Goal: Transaction & Acquisition: Download file/media

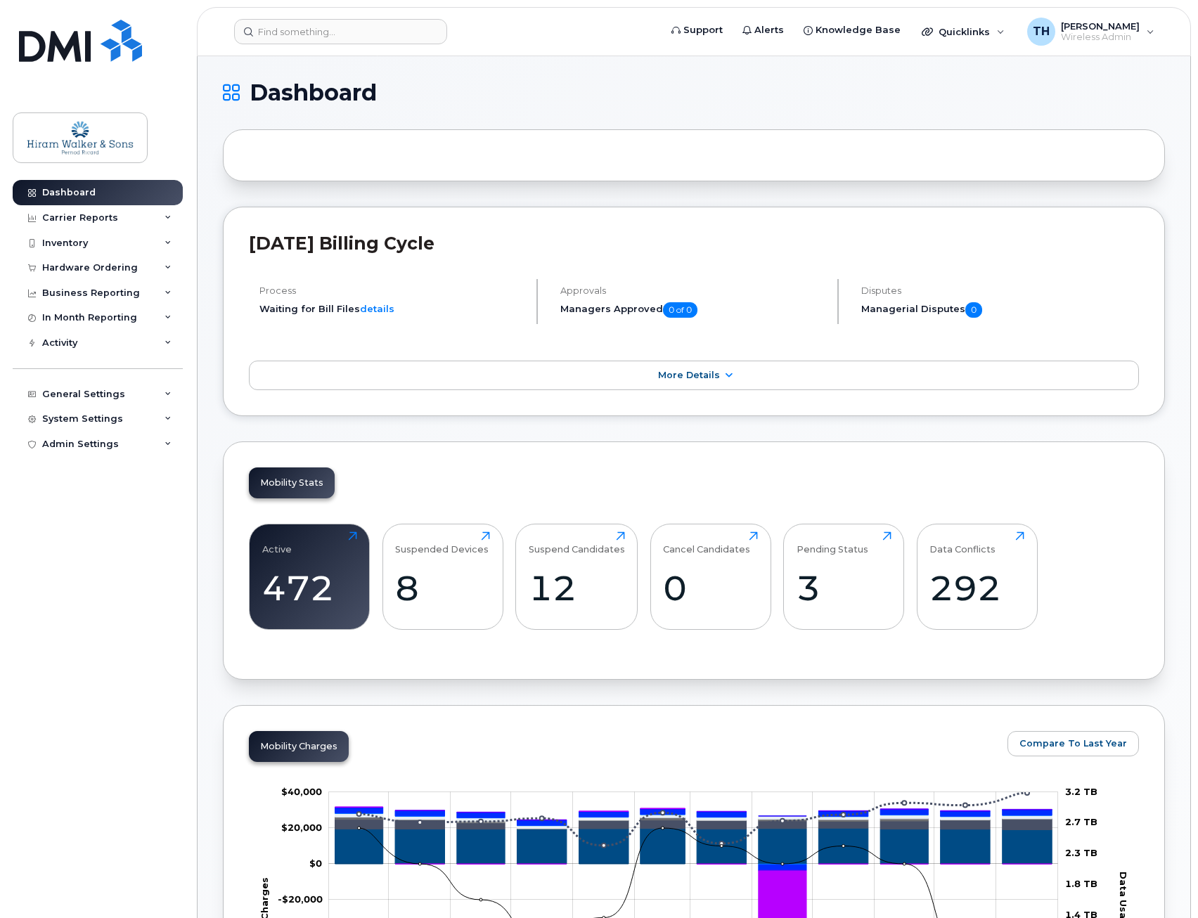
click at [282, 301] on div "Process Waiting for Bill Files details" at bounding box center [393, 301] width 289 height 45
click at [682, 374] on span "More Details" at bounding box center [689, 375] width 62 height 11
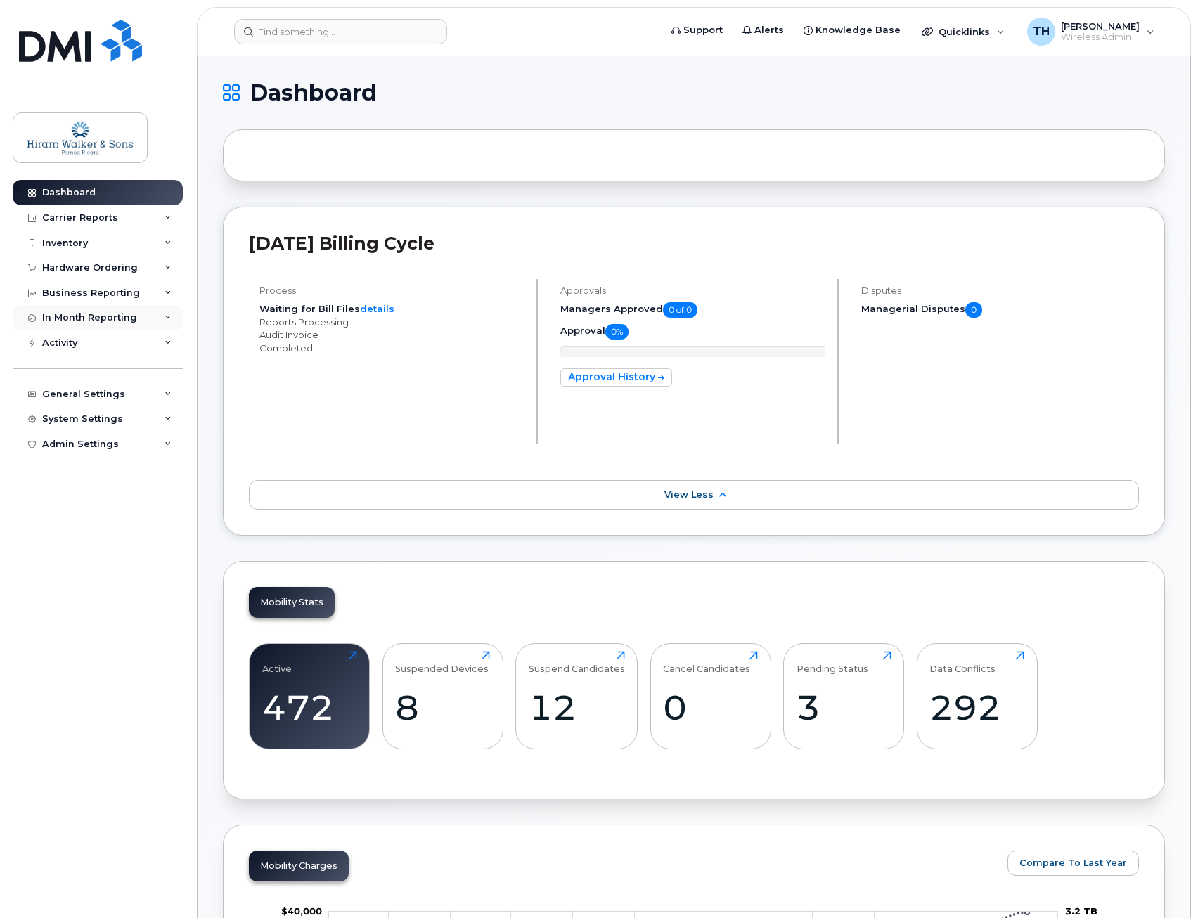
click at [162, 313] on div "In Month Reporting" at bounding box center [98, 317] width 170 height 25
click at [171, 243] on icon at bounding box center [167, 243] width 7 height 7
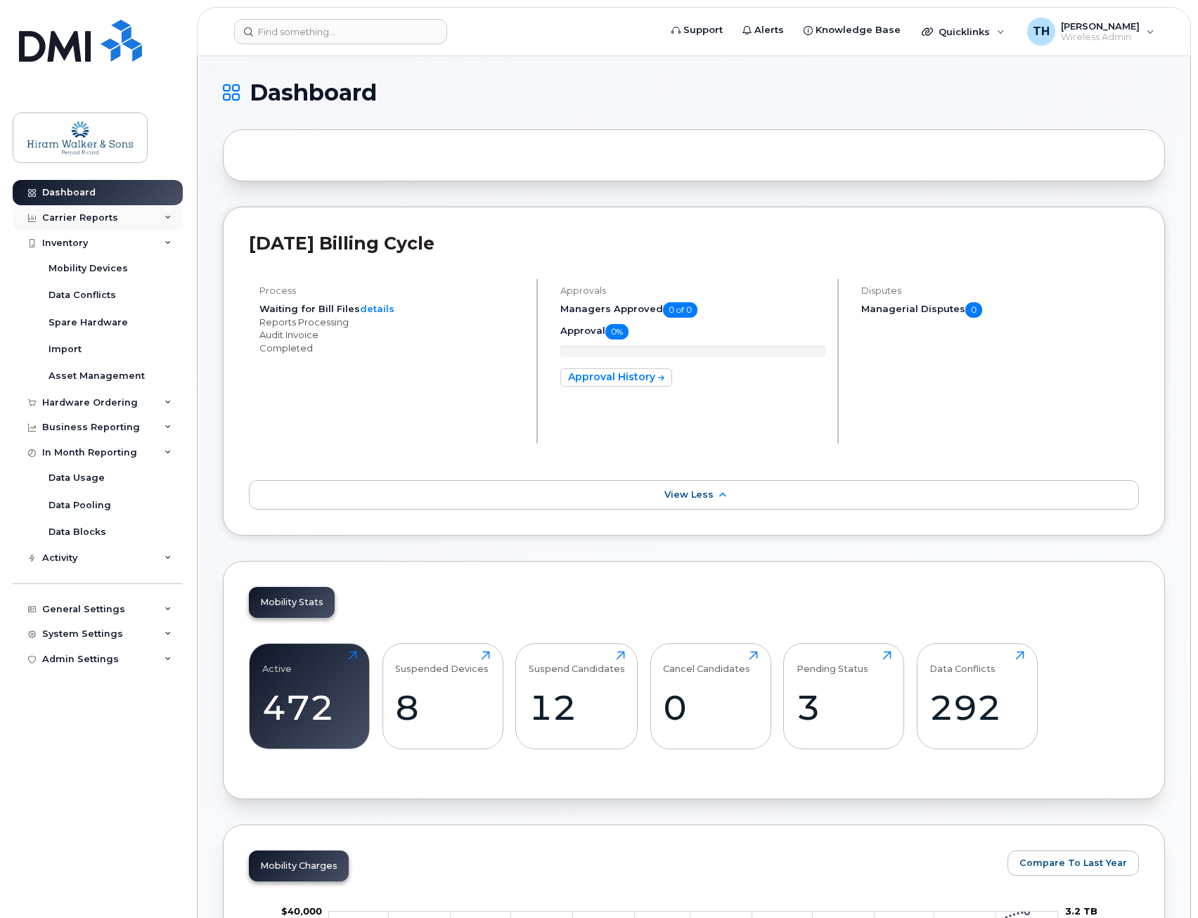
click at [169, 214] on icon at bounding box center [167, 217] width 7 height 7
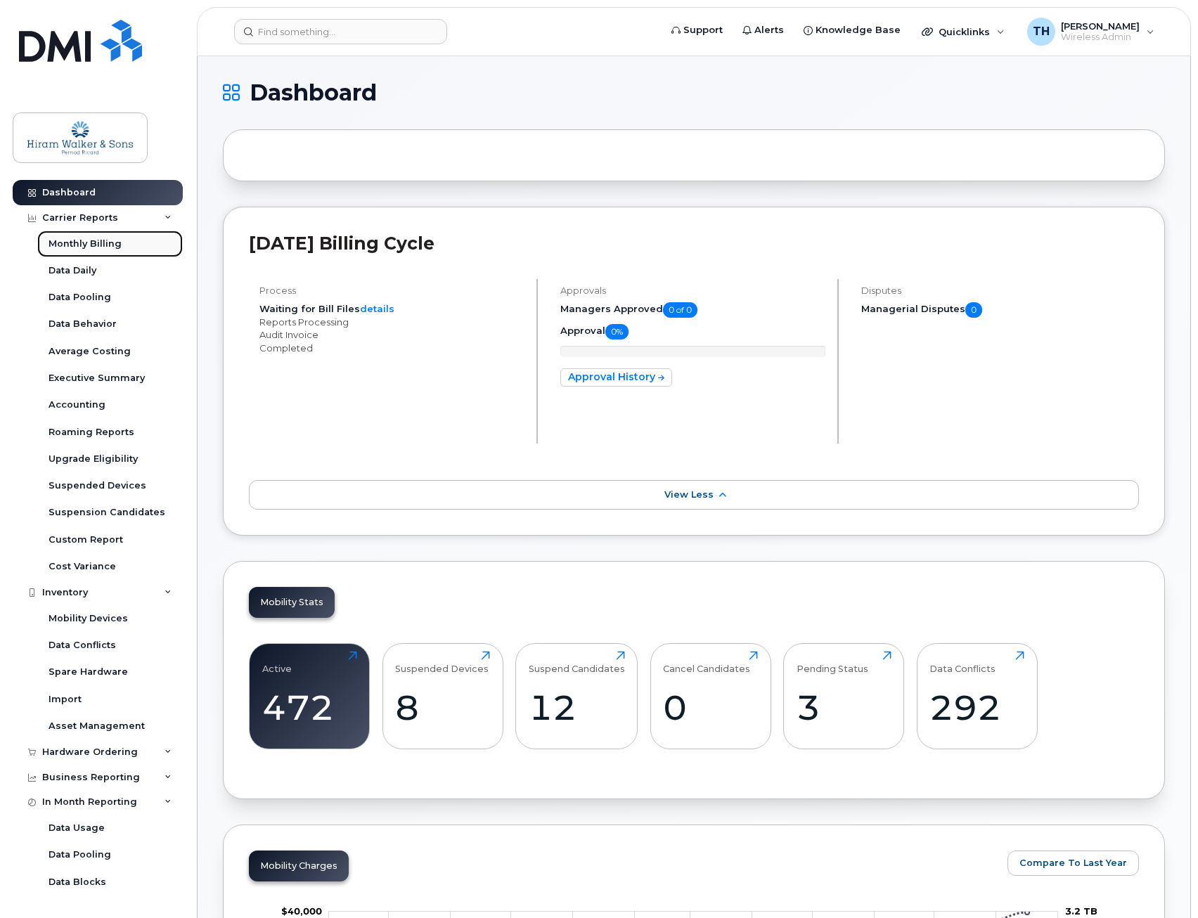
click at [129, 240] on link "Monthly Billing" at bounding box center [109, 244] width 145 height 27
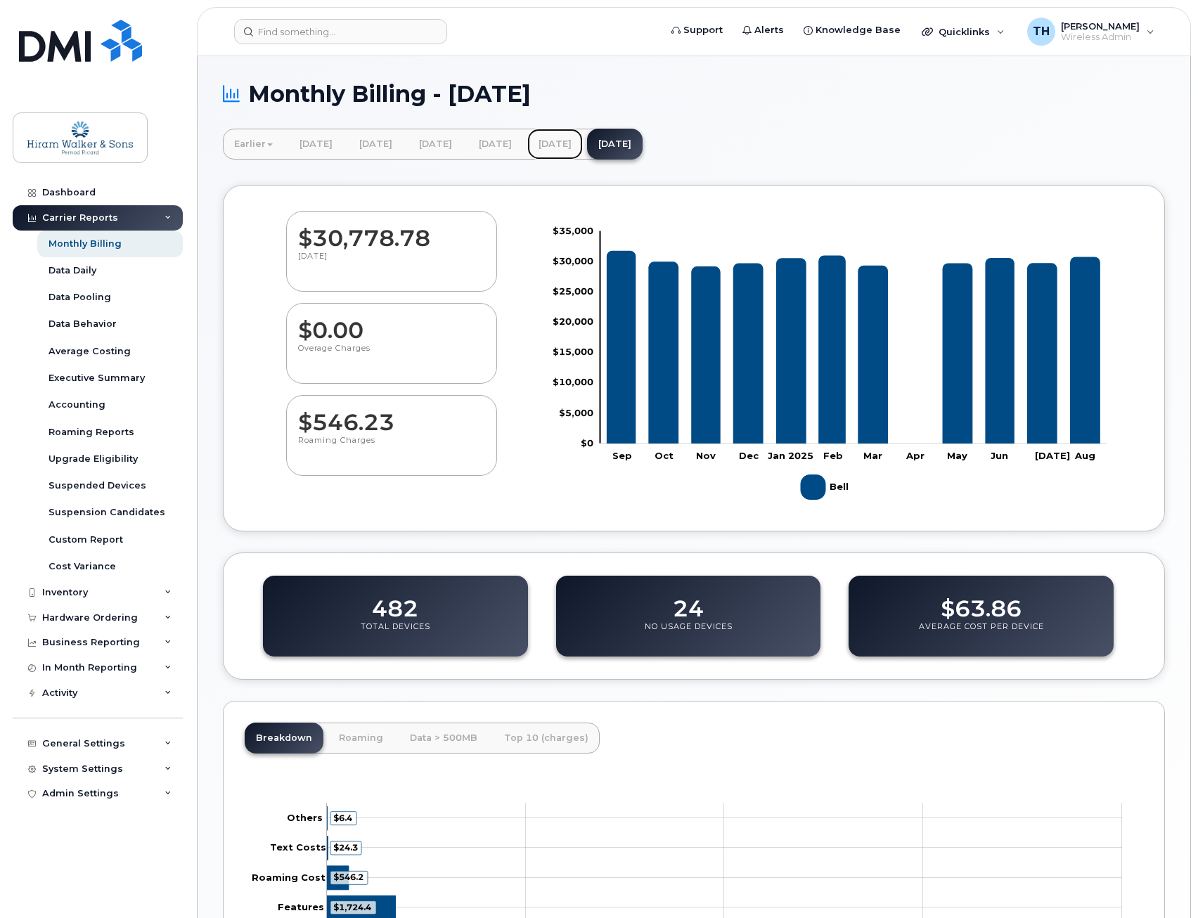
click at [583, 150] on link "[DATE]" at bounding box center [555, 144] width 56 height 31
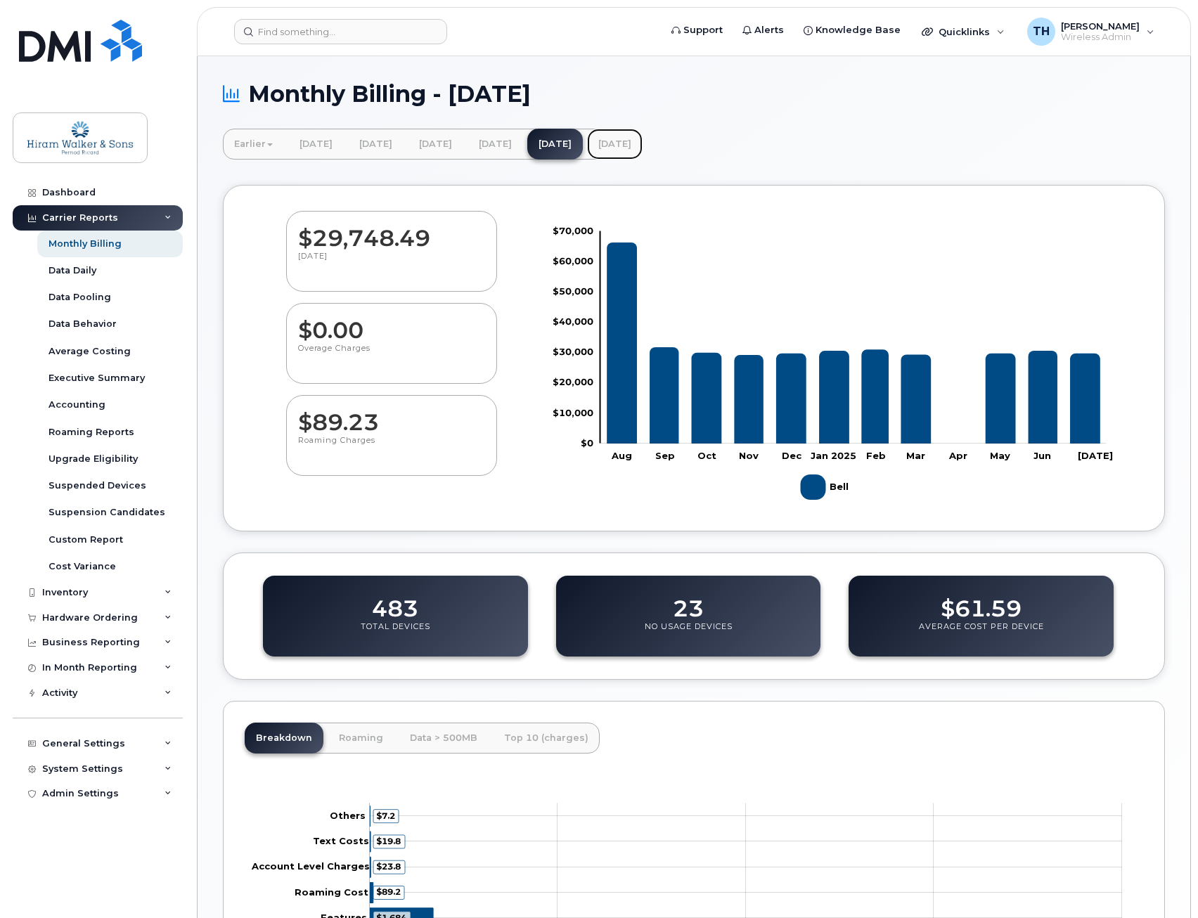
click at [642, 141] on link "[DATE]" at bounding box center [615, 144] width 56 height 31
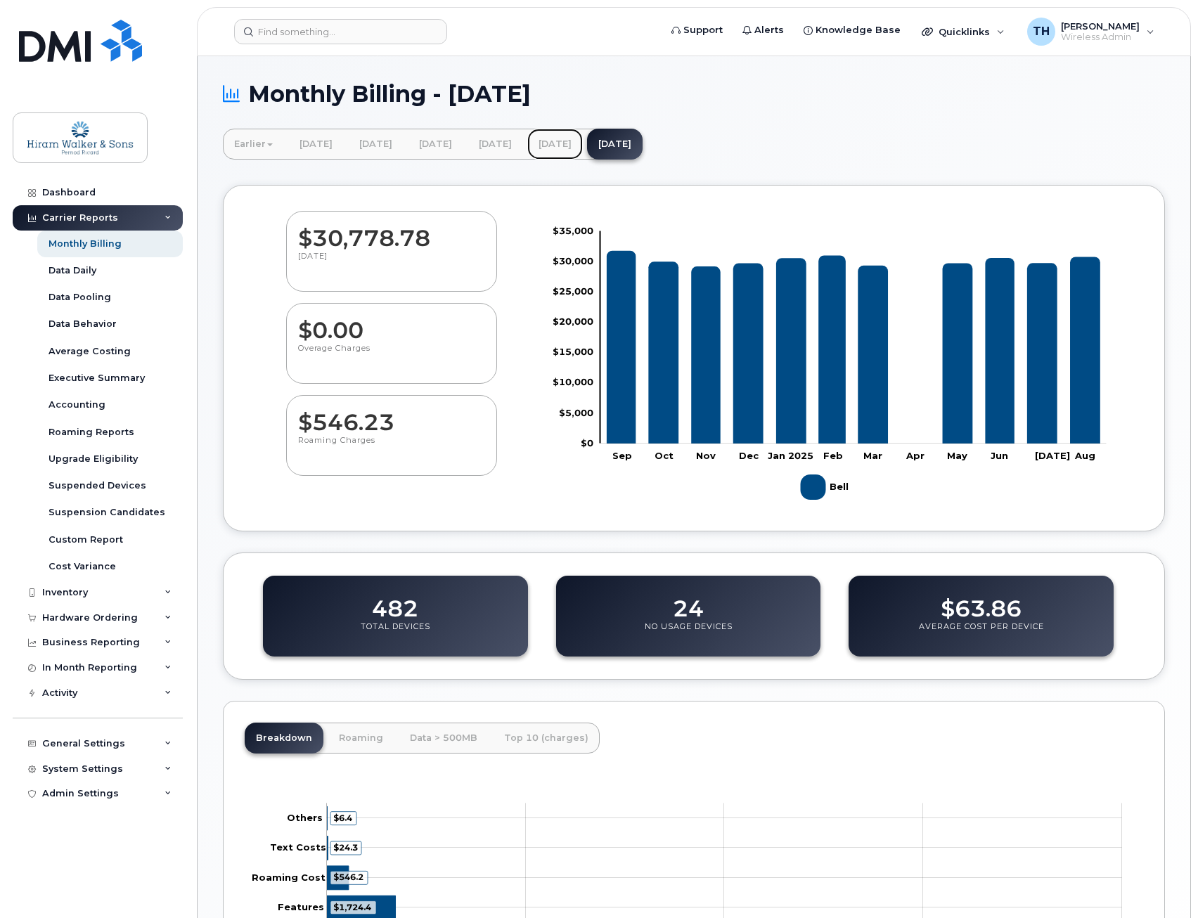
click at [583, 146] on link "[DATE]" at bounding box center [555, 144] width 56 height 31
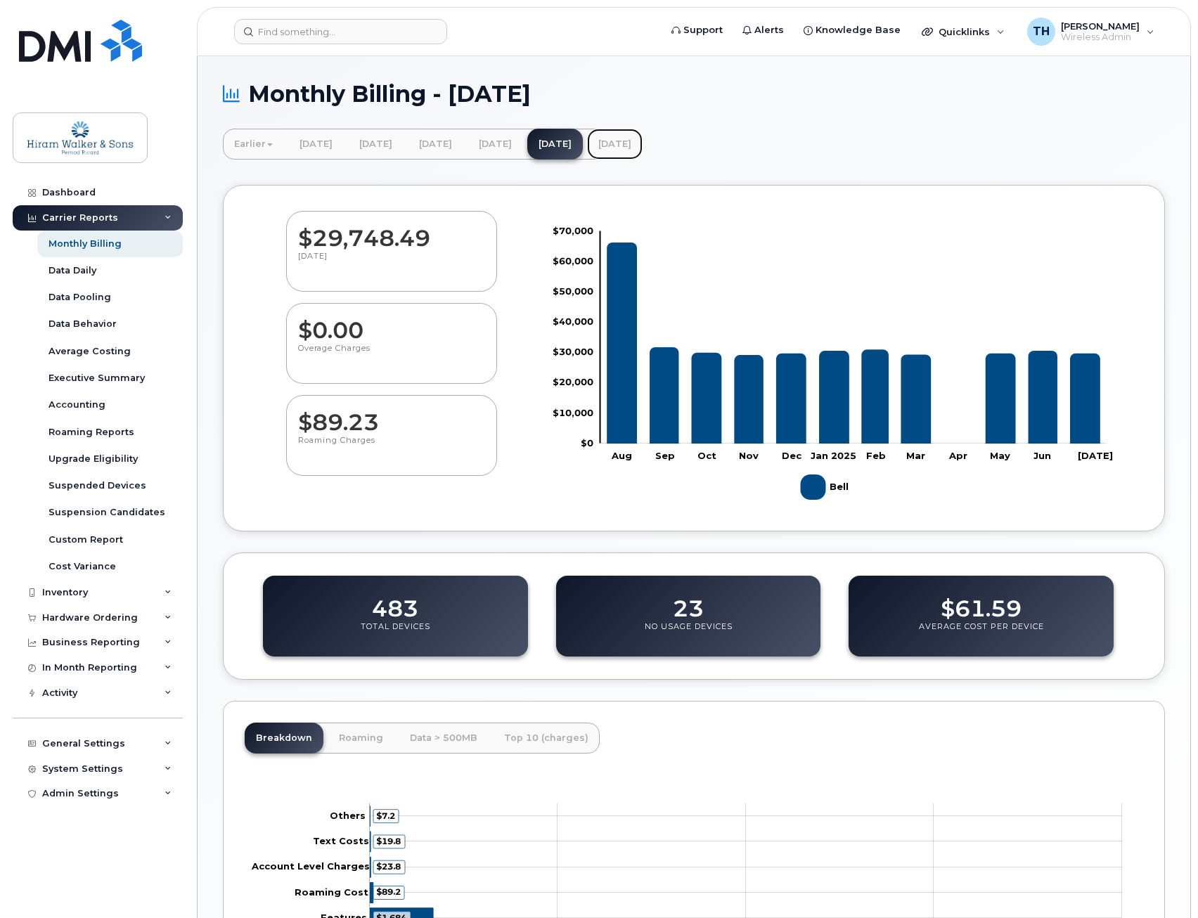
click at [642, 144] on link "[DATE]" at bounding box center [615, 144] width 56 height 31
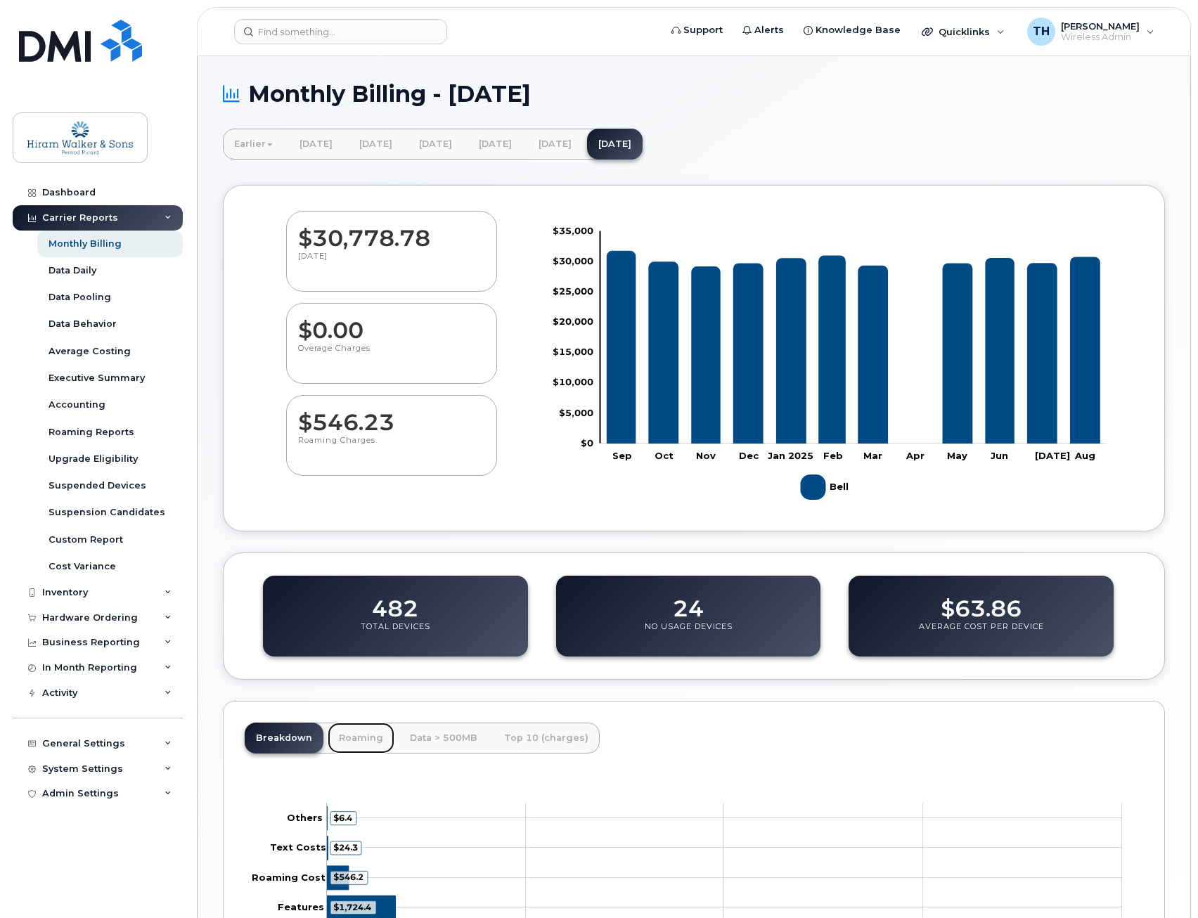
click at [358, 735] on link "Roaming" at bounding box center [360, 737] width 67 height 31
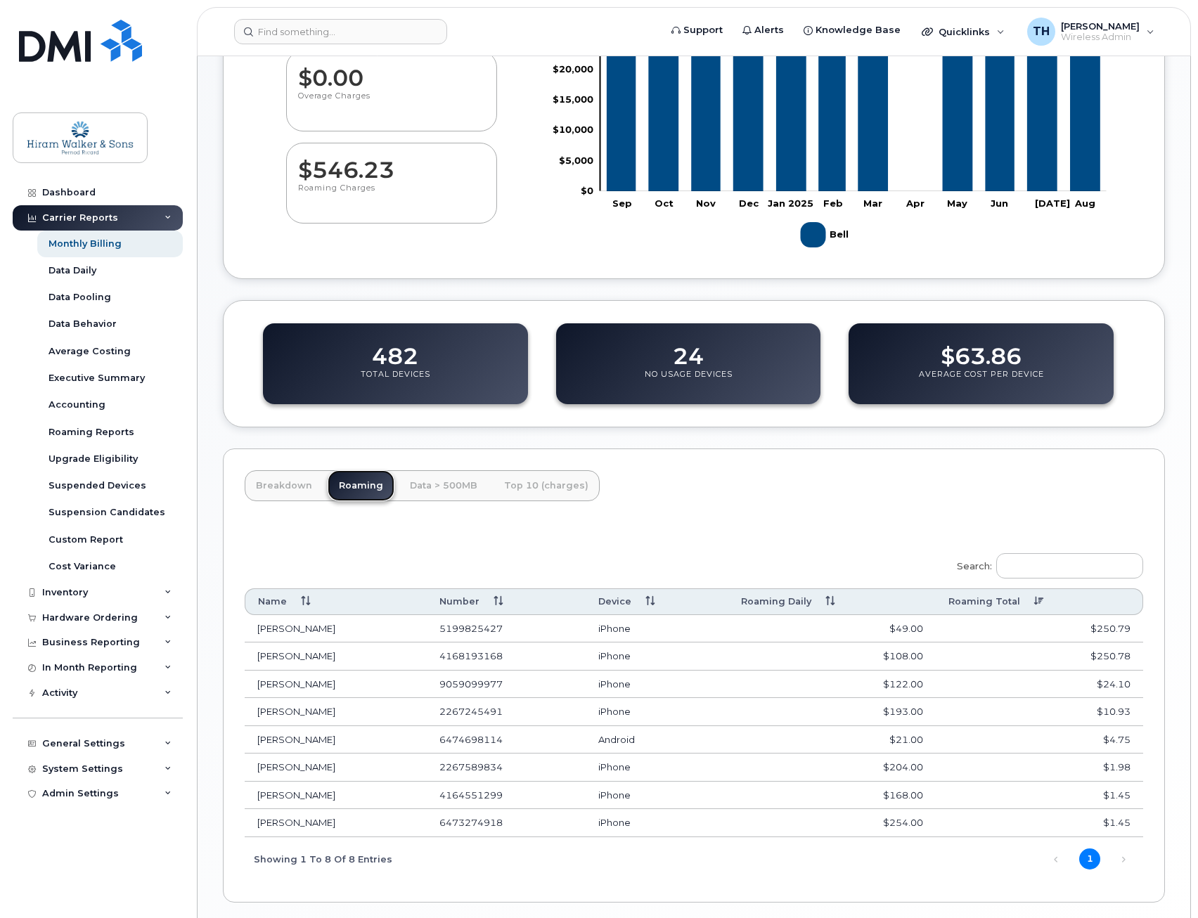
scroll to position [307, 0]
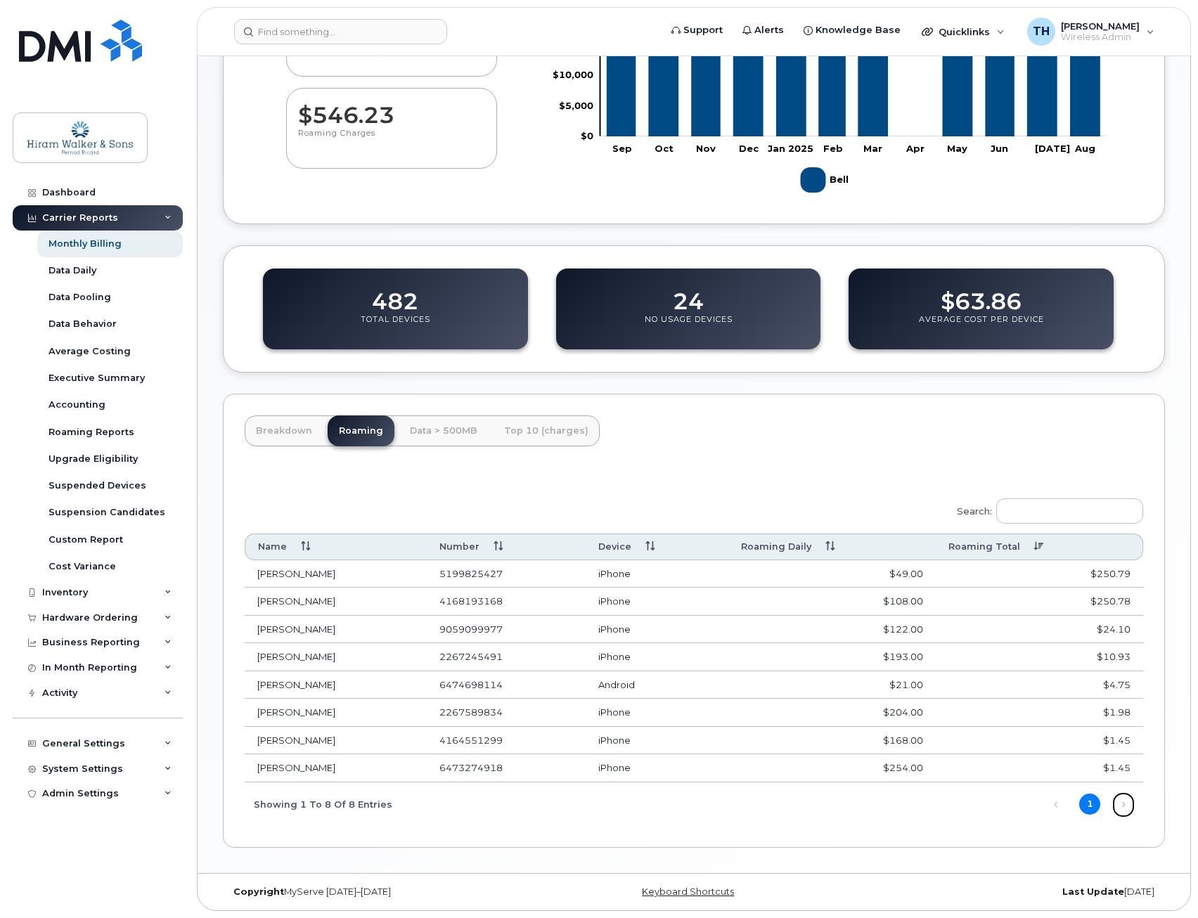
click at [1123, 804] on link "Next" at bounding box center [1123, 804] width 21 height 21
click at [446, 435] on link "Data > 500MB" at bounding box center [443, 430] width 90 height 31
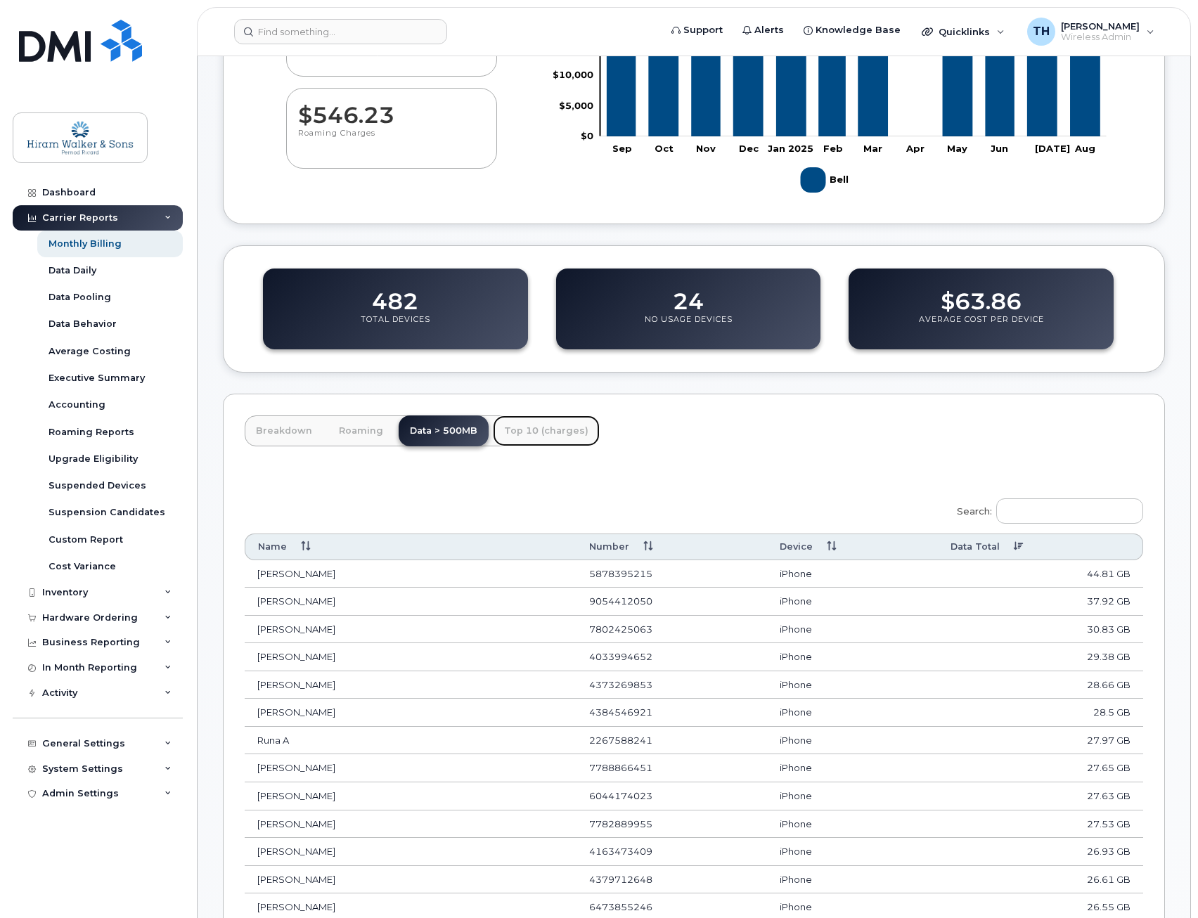
click at [539, 434] on link "Top 10 (charges)" at bounding box center [546, 430] width 107 height 31
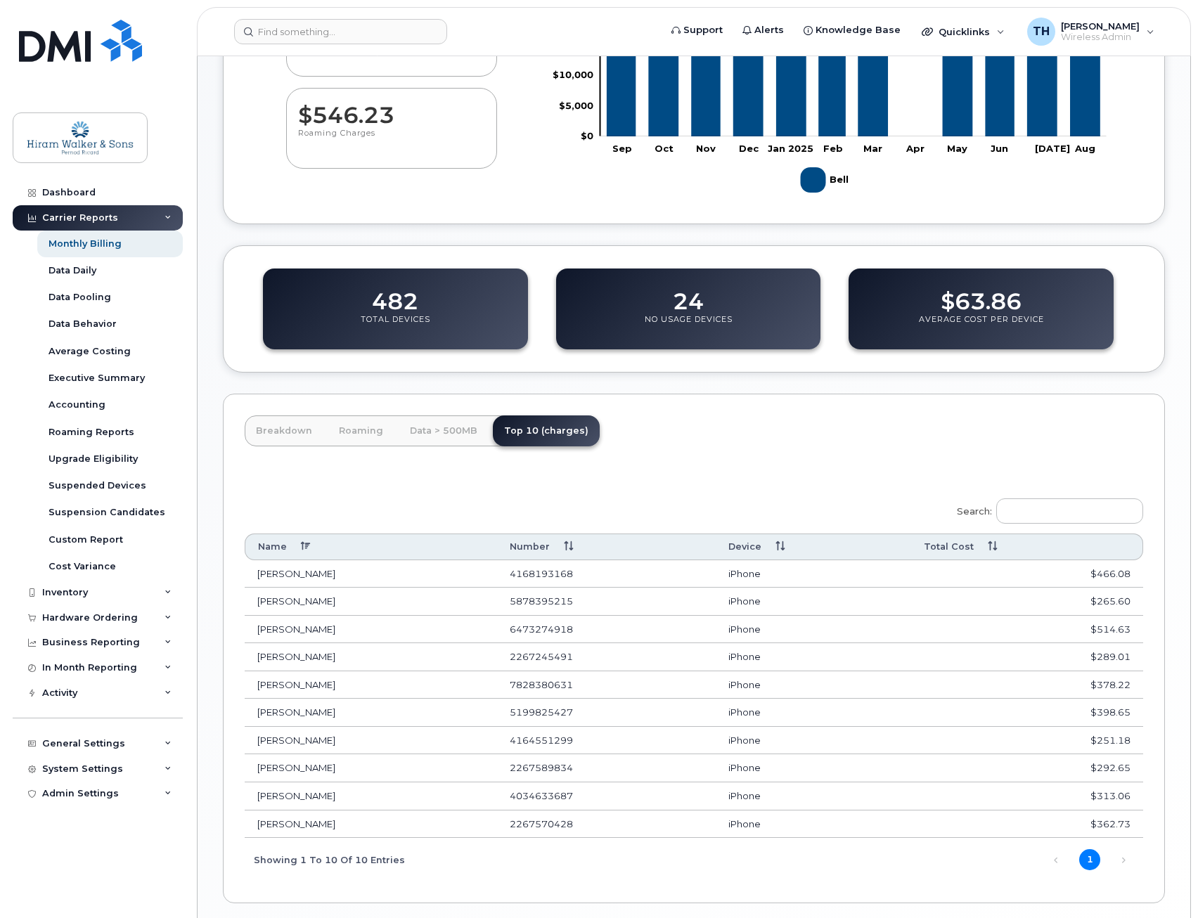
drag, startPoint x: 935, startPoint y: 824, endPoint x: 450, endPoint y: 602, distance: 532.7
click at [450, 602] on tbody "[PERSON_NAME] 4168193168 iPhone $466.08 [PERSON_NAME] 5878395215 iPhone $265.60…" at bounding box center [694, 699] width 898 height 278
drag, startPoint x: 450, startPoint y: 602, endPoint x: 701, endPoint y: 495, distance: 272.7
click at [701, 495] on div "Search: Name Number Device Total Cost [PERSON_NAME] 4168193168 iPhone $466.08 […" at bounding box center [694, 685] width 898 height 392
click at [162, 647] on div "Business Reporting" at bounding box center [98, 642] width 170 height 25
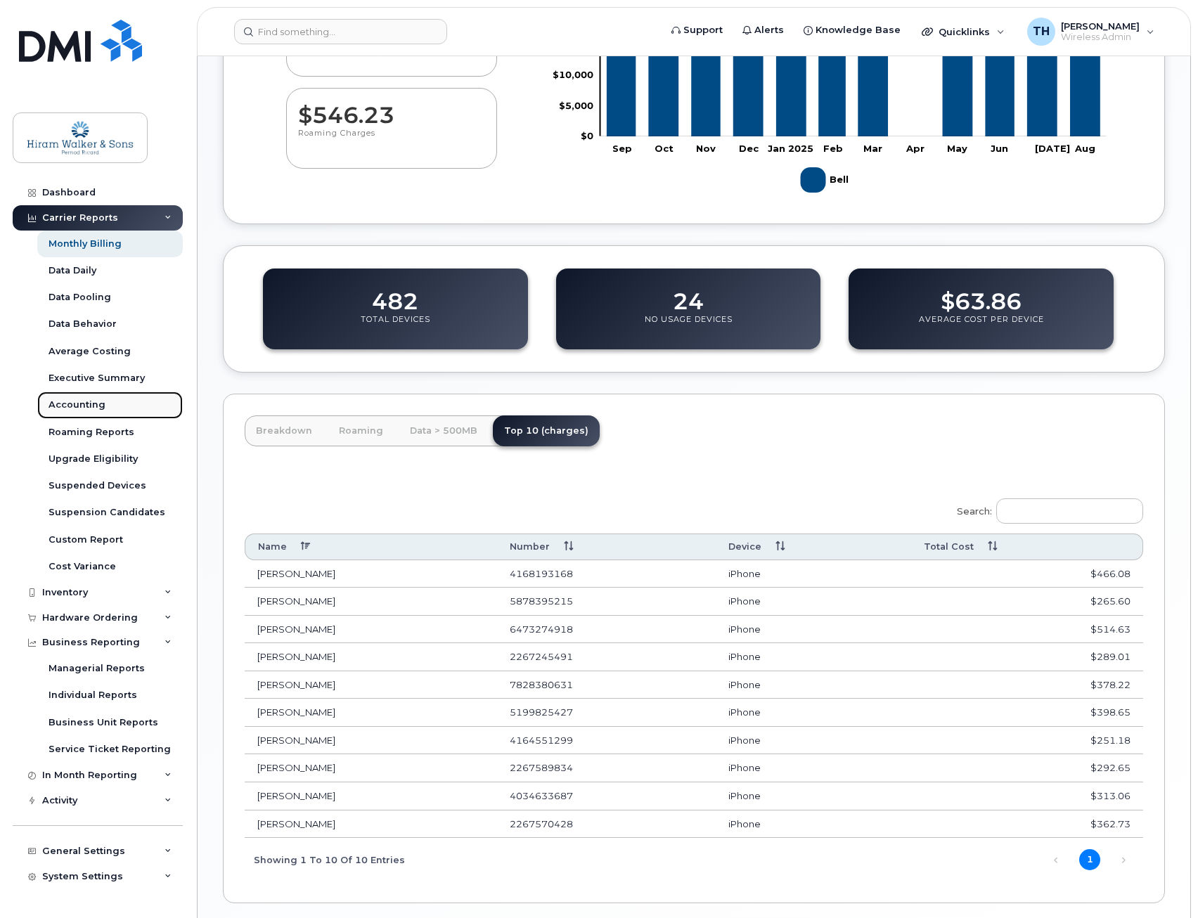
click at [138, 413] on link "Accounting" at bounding box center [109, 404] width 145 height 27
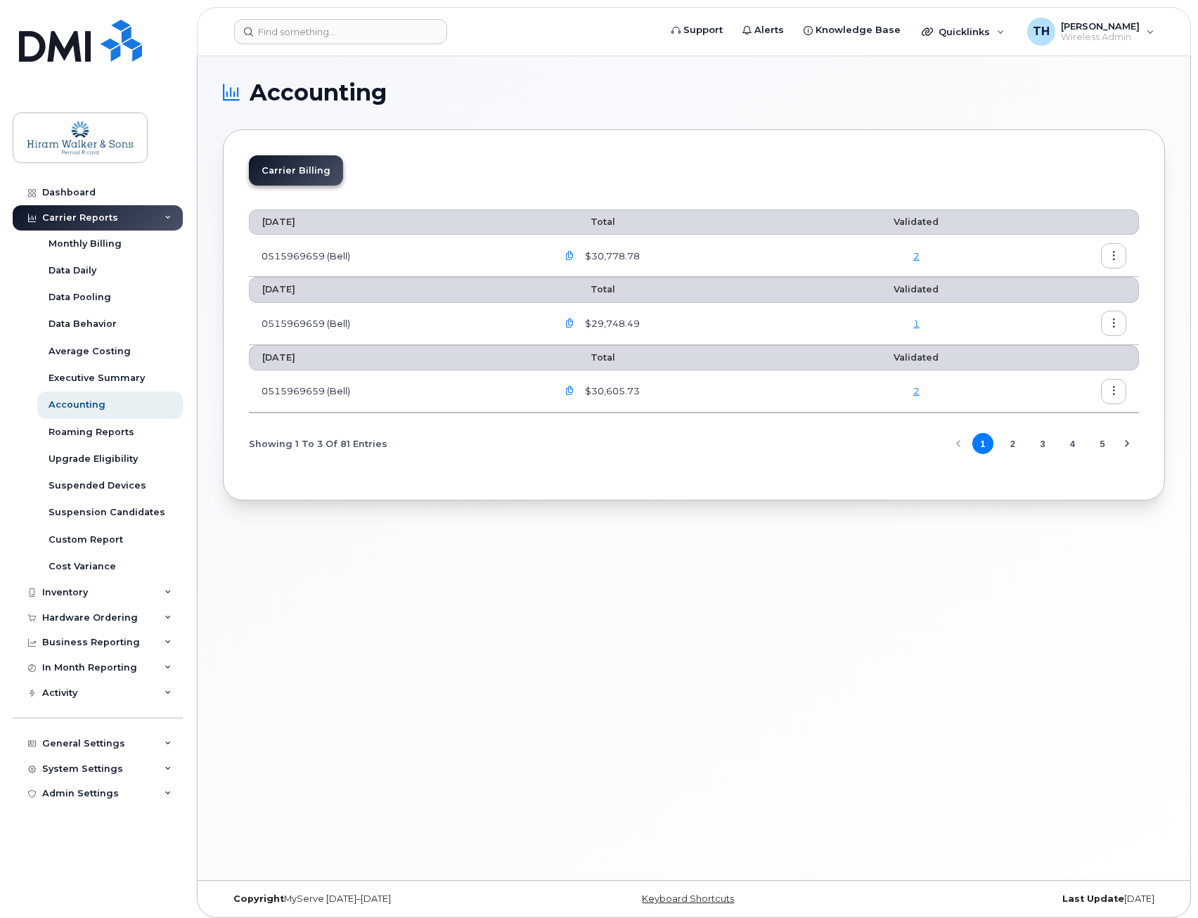
click at [574, 250] on button "button" at bounding box center [569, 255] width 25 height 25
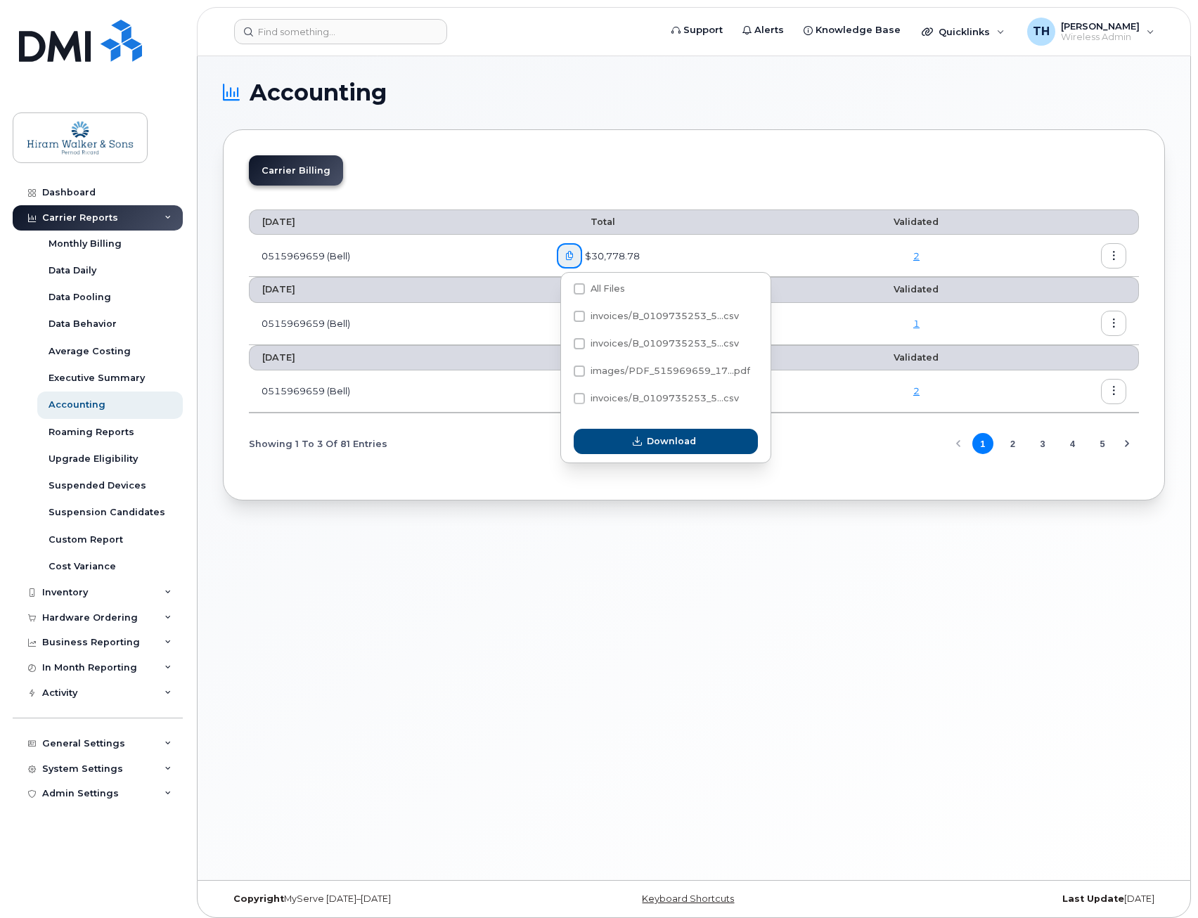
click at [574, 250] on button "button" at bounding box center [569, 255] width 25 height 25
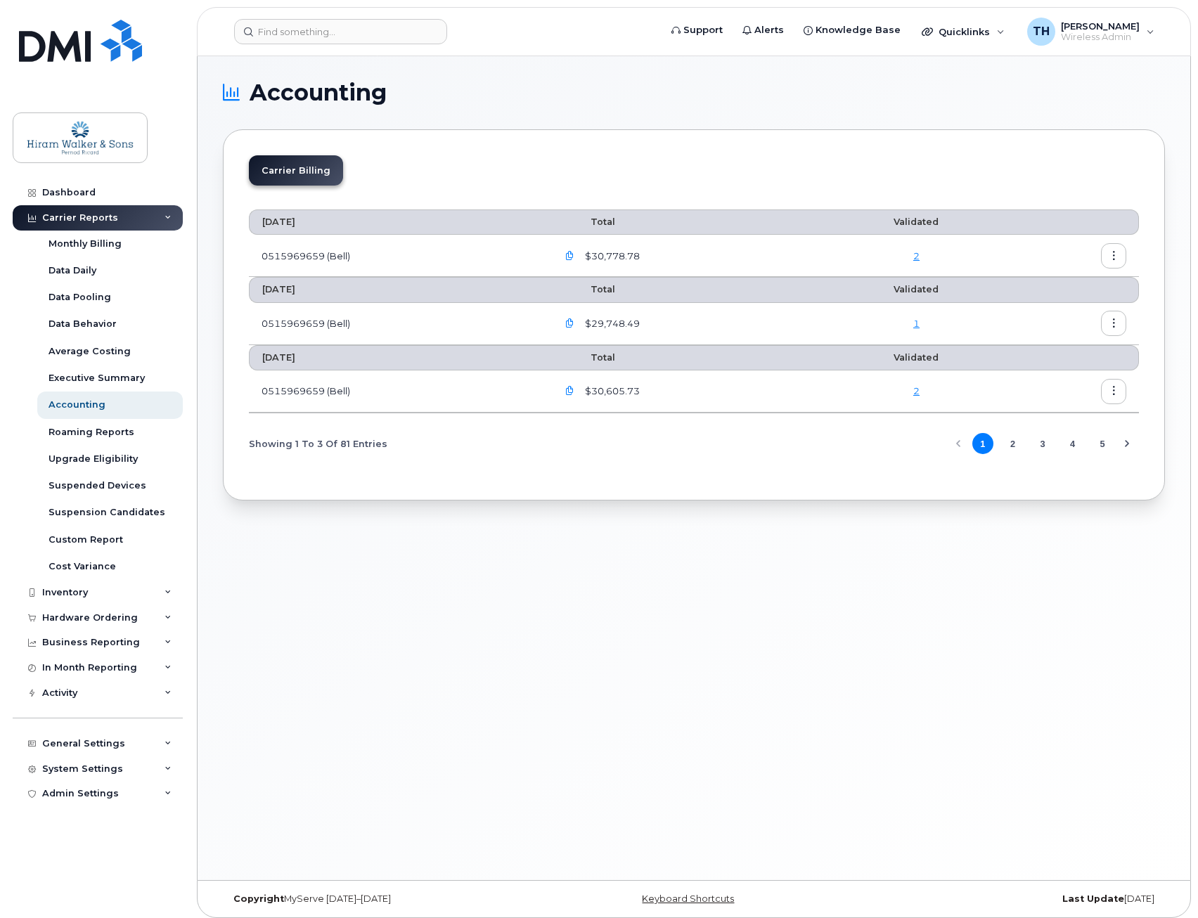
click at [918, 261] on div "2" at bounding box center [916, 255] width 157 height 13
click at [917, 256] on link "2" at bounding box center [916, 255] width 6 height 11
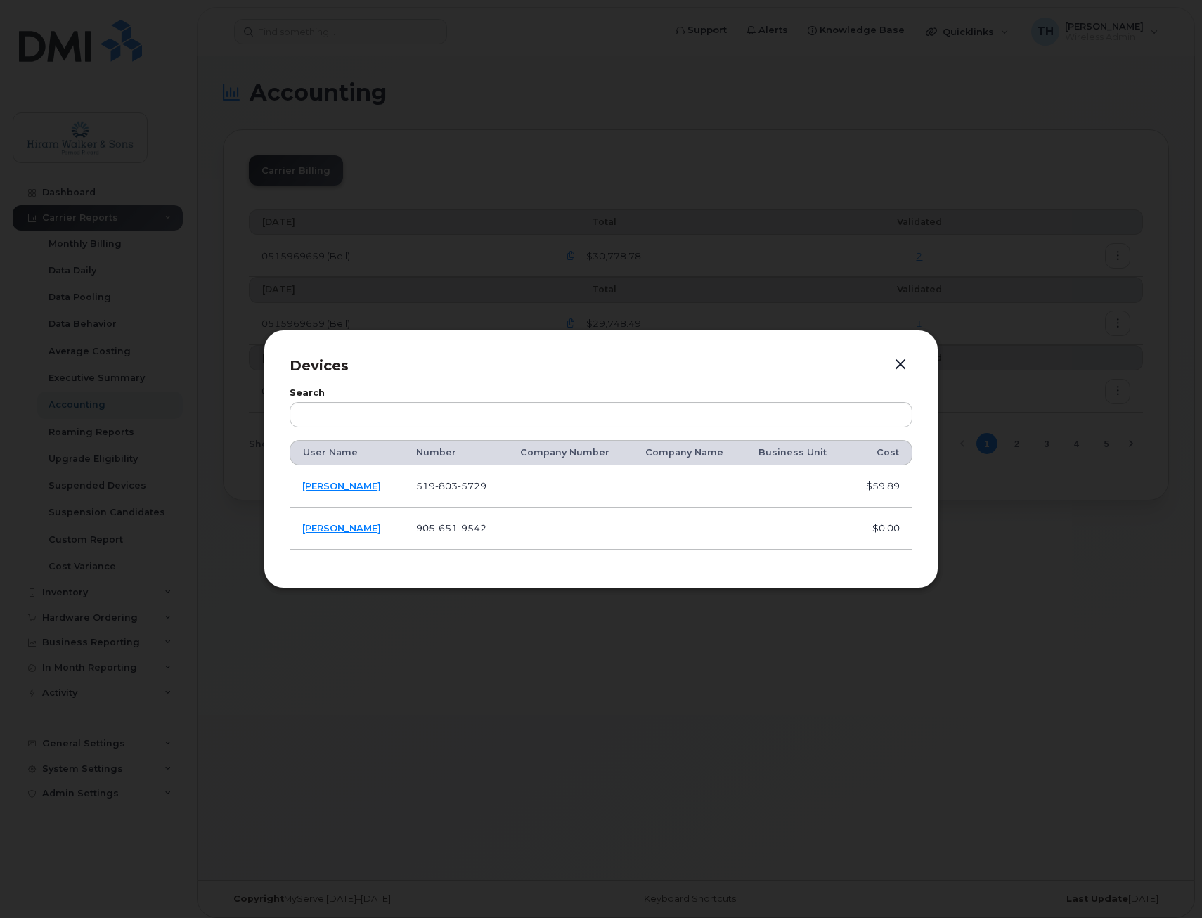
click at [898, 364] on button "button" at bounding box center [900, 365] width 21 height 20
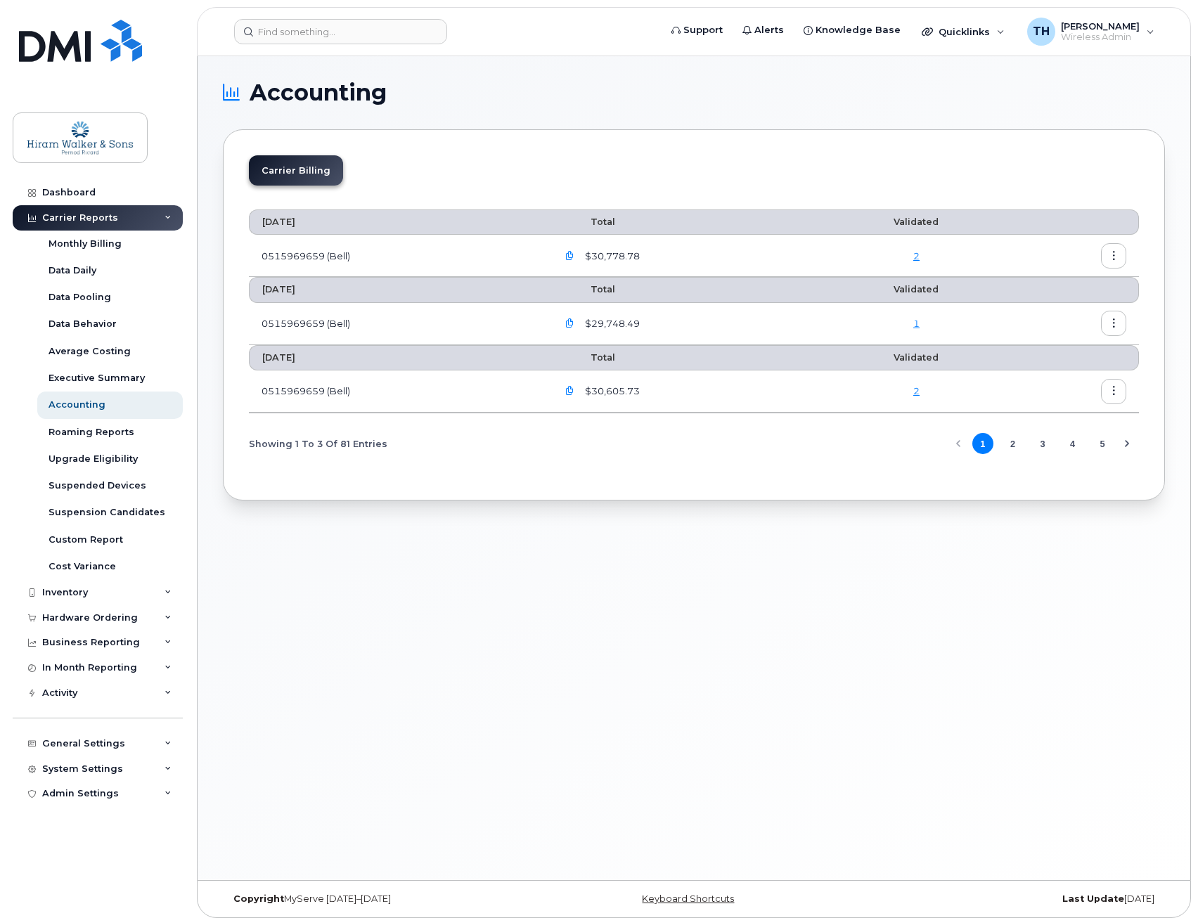
click at [1112, 253] on icon "button" at bounding box center [1113, 256] width 9 height 9
click at [1101, 308] on div "Download" at bounding box center [1062, 312] width 125 height 27
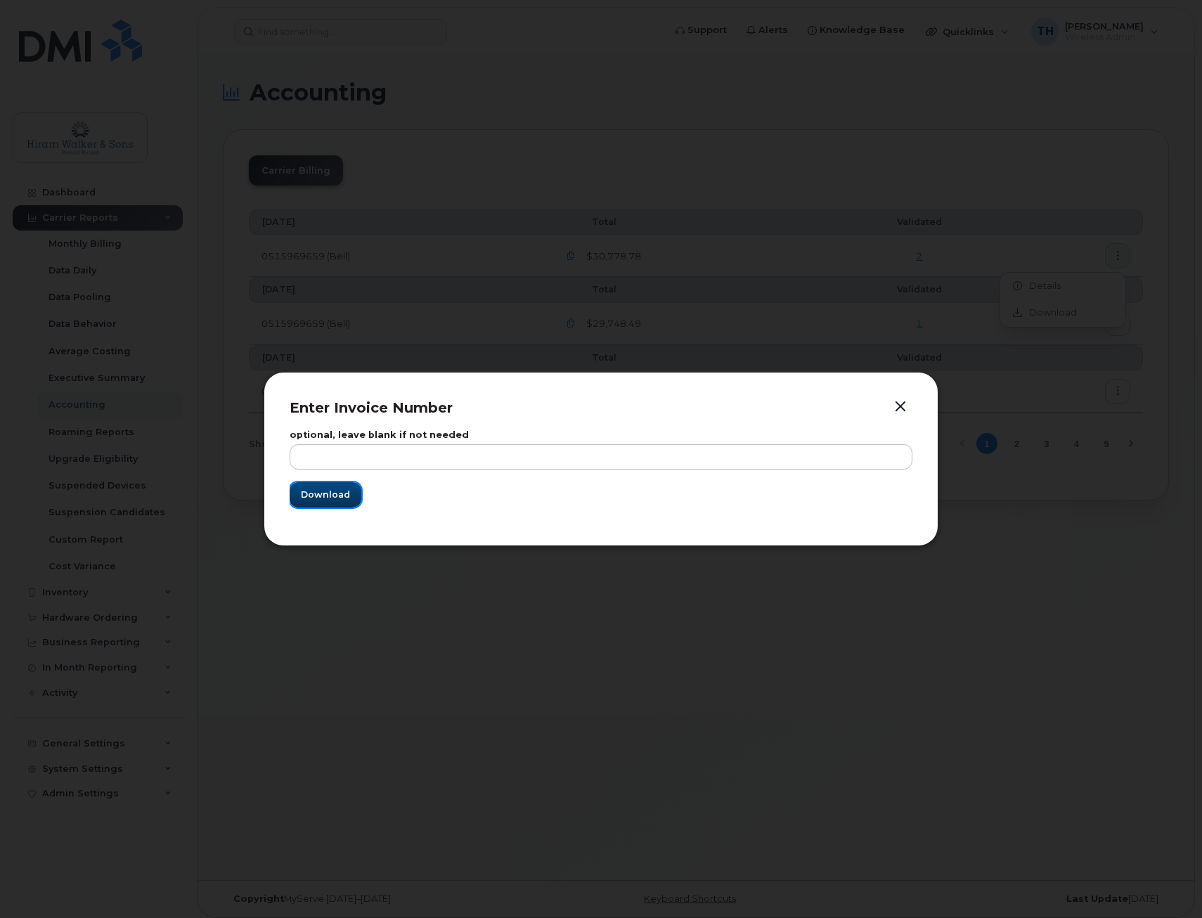
click at [325, 498] on span "Download" at bounding box center [325, 494] width 49 height 13
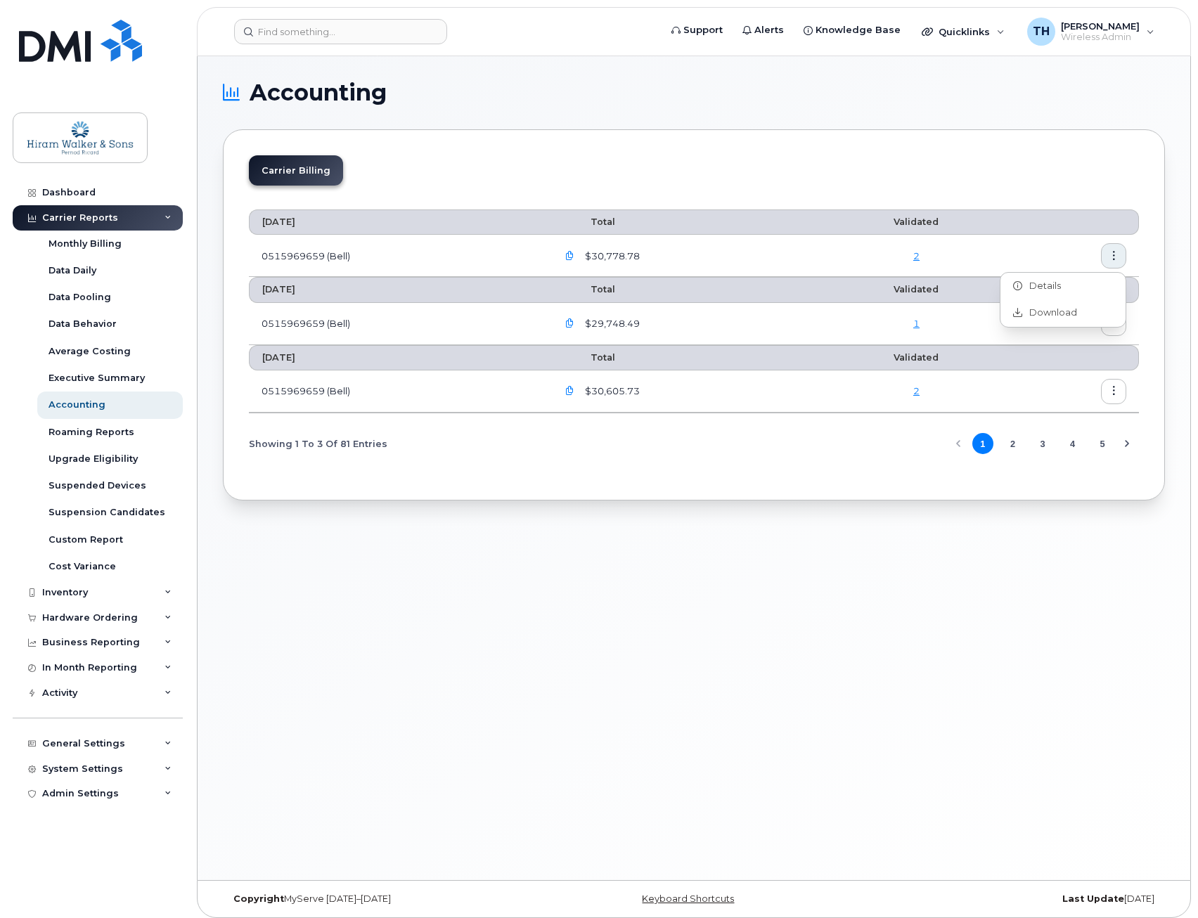
click at [567, 259] on button "button" at bounding box center [569, 255] width 25 height 25
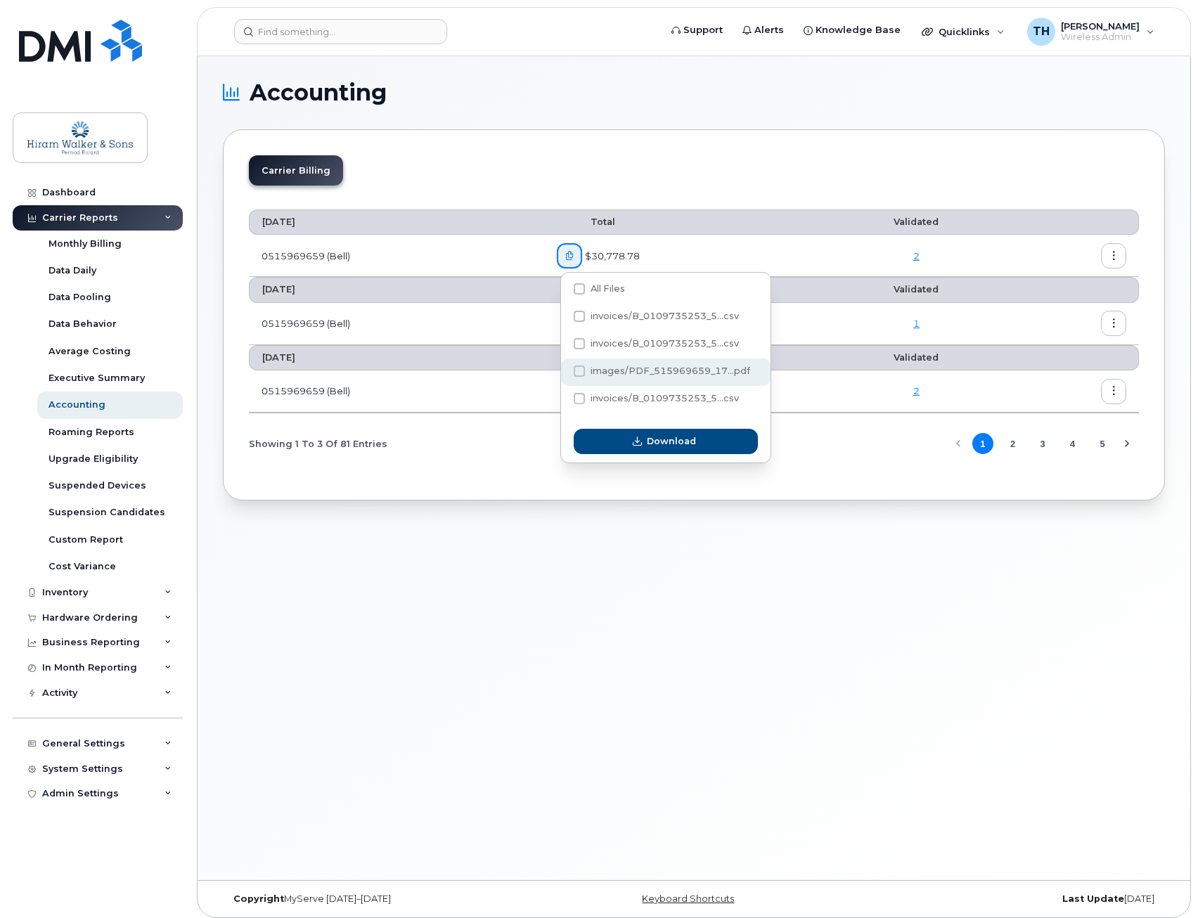
click at [583, 372] on span at bounding box center [578, 370] width 11 height 11
click at [564, 372] on input "images/PDF_515969659_17...pdf" at bounding box center [560, 371] width 7 height 7
checkbox input "true"
click at [651, 442] on span "Download" at bounding box center [671, 440] width 49 height 13
